Goal: Entertainment & Leisure: Consume media (video, audio)

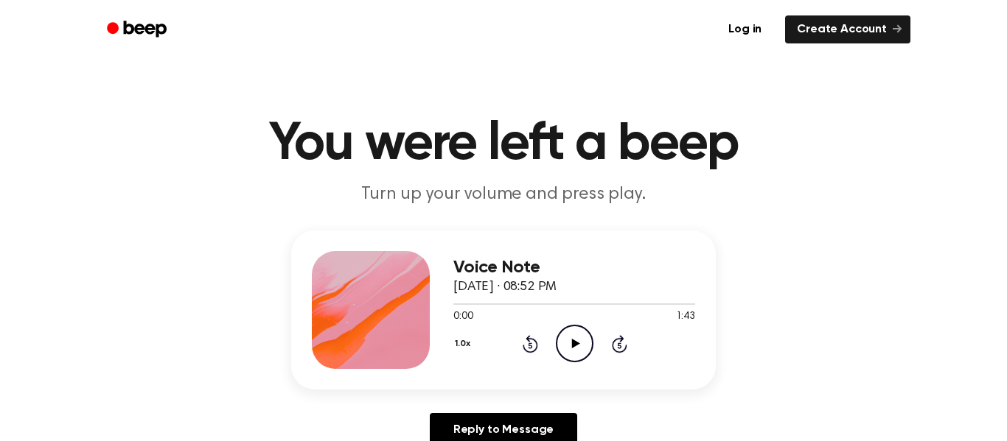
click at [580, 343] on icon "Play Audio" at bounding box center [575, 344] width 38 height 38
click at [569, 344] on icon "Play Audio" at bounding box center [575, 344] width 38 height 38
click at [560, 349] on icon "Pause Audio" at bounding box center [575, 344] width 38 height 38
click at [560, 349] on icon "Play Audio" at bounding box center [575, 344] width 38 height 38
click at [497, 138] on h1 "You were left a beep" at bounding box center [503, 144] width 755 height 53
